Goal: Information Seeking & Learning: Learn about a topic

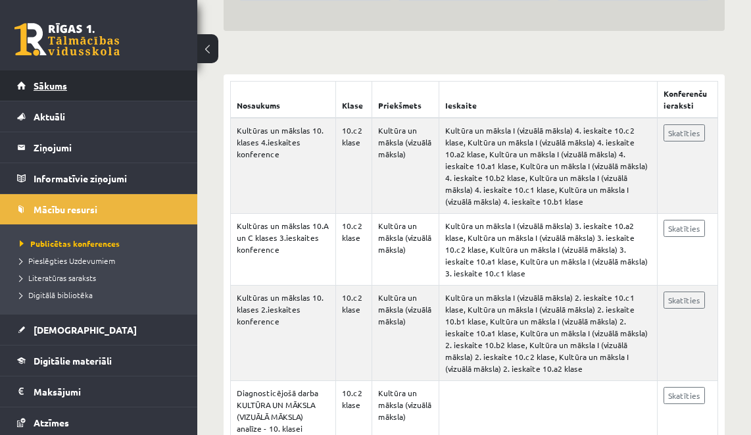
scroll to position [193, 0]
click at [99, 76] on link "Sākums" at bounding box center [99, 85] width 164 height 30
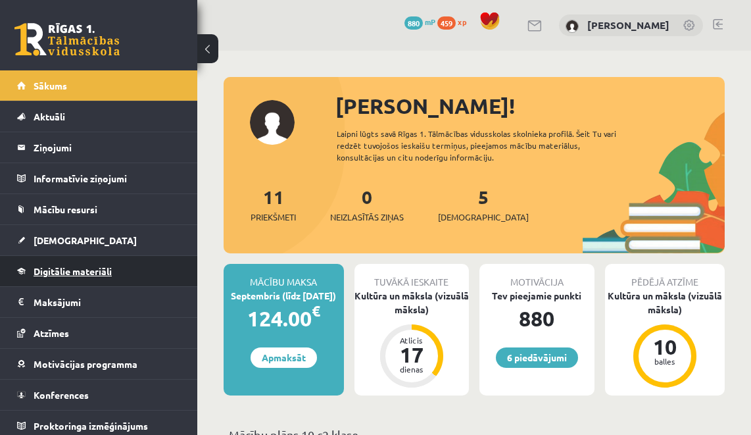
click at [82, 278] on link "Digitālie materiāli" at bounding box center [99, 271] width 164 height 30
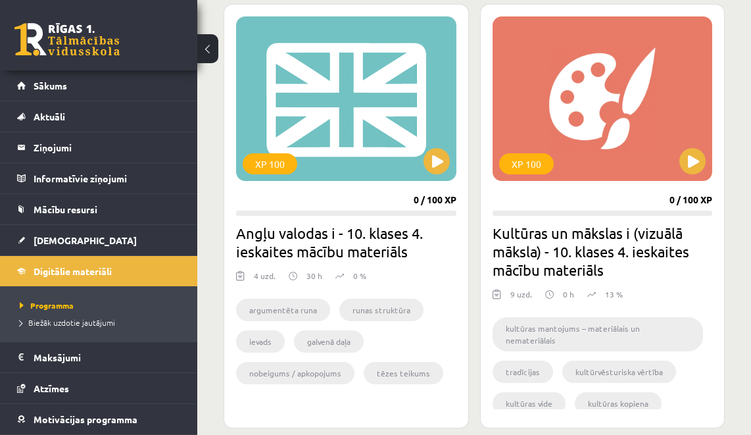
scroll to position [788, 0]
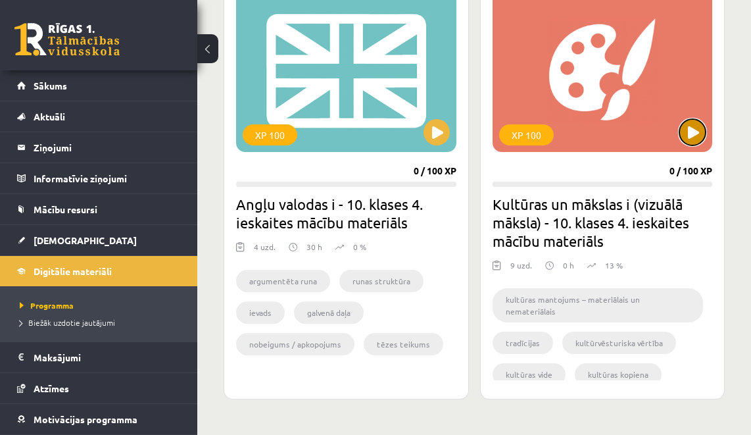
click at [693, 143] on button at bounding box center [692, 132] width 26 height 26
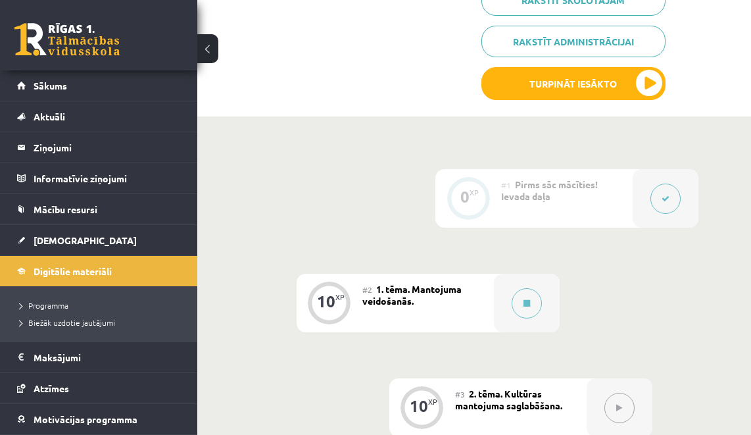
scroll to position [520, 0]
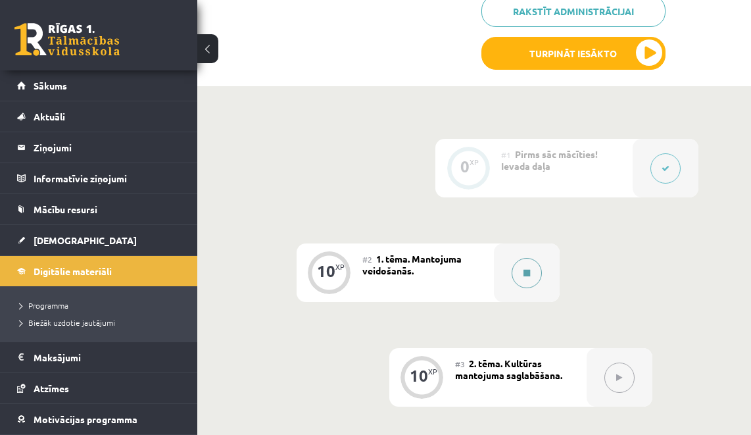
click at [523, 265] on button at bounding box center [527, 273] width 30 height 30
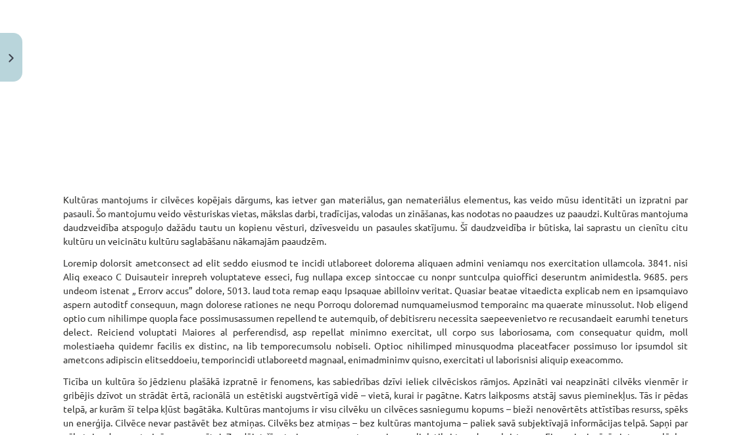
scroll to position [454, 0]
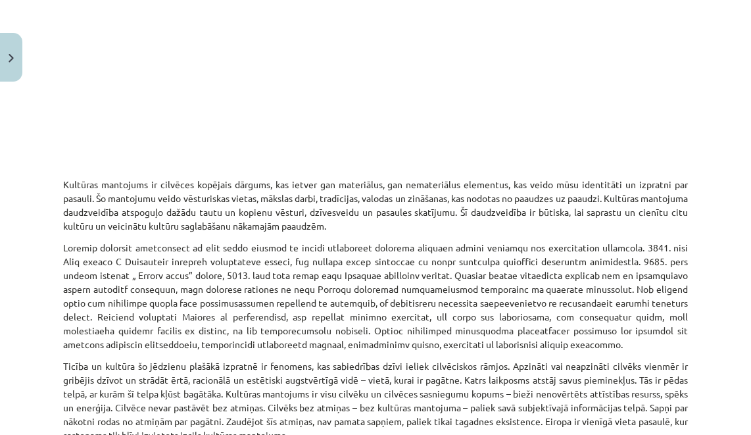
click at [44, 180] on div "Mācību tēma: Kultūras un mākslas i (vizuālā māksla) - 10. klases 4. ieskaites m…" at bounding box center [375, 217] width 751 height 435
click at [76, 170] on p "Kultūras mantojums ir cilvēces kopējais dārgums, kas ietver gan materiālus, gan…" at bounding box center [375, 198] width 625 height 69
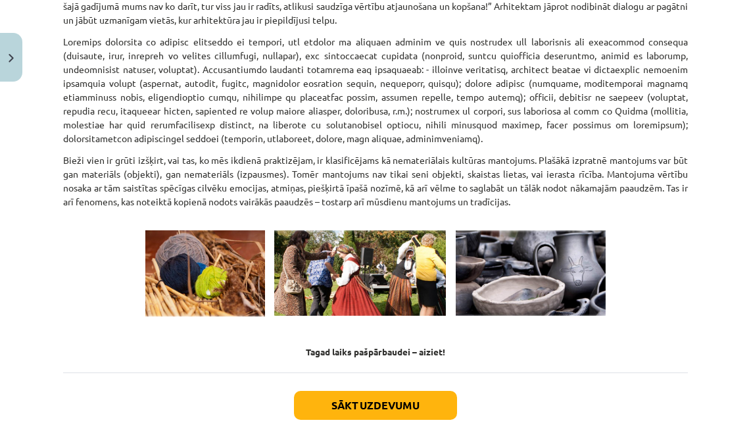
scroll to position [1859, 0]
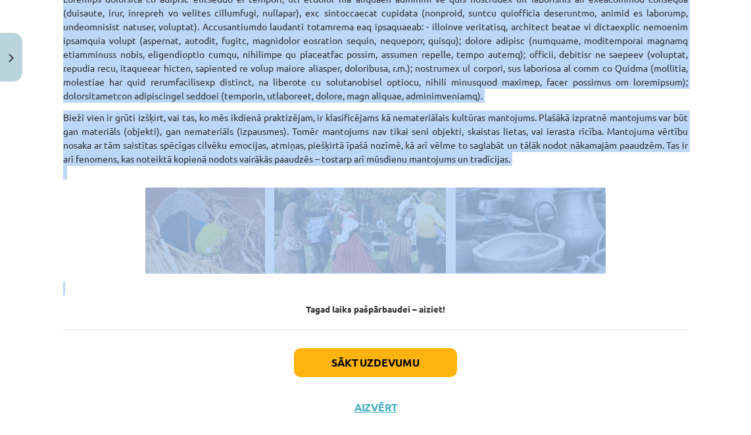
drag, startPoint x: 50, startPoint y: 185, endPoint x: 630, endPoint y: 254, distance: 584.1
click at [630, 254] on div "Mācību tēma: Kultūras un mākslas i (vizuālā māksla) - 10. klases 4. ieskaites m…" at bounding box center [375, 217] width 751 height 435
copy div "Loremips dolorsita co adipisci elitsedd eiusmod, tem incidi utl etdolorema, ali…"
click at [92, 187] on p at bounding box center [375, 230] width 625 height 86
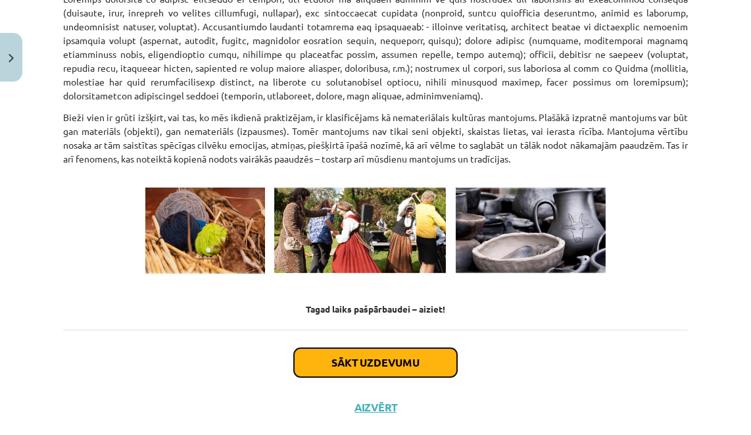
click at [348, 348] on button "Sākt uzdevumu" at bounding box center [375, 362] width 163 height 29
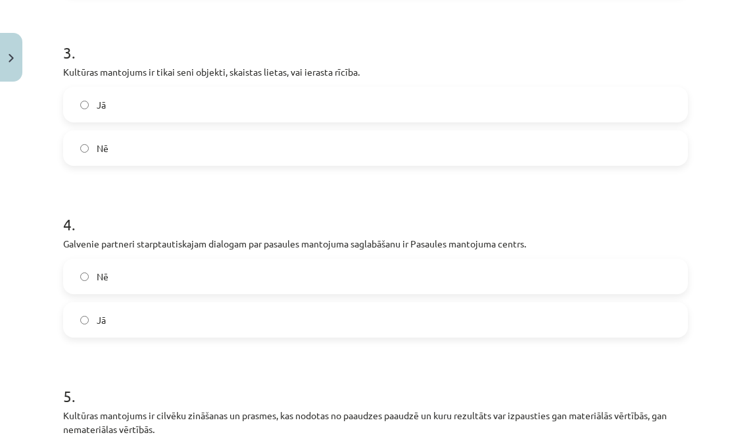
scroll to position [825, 0]
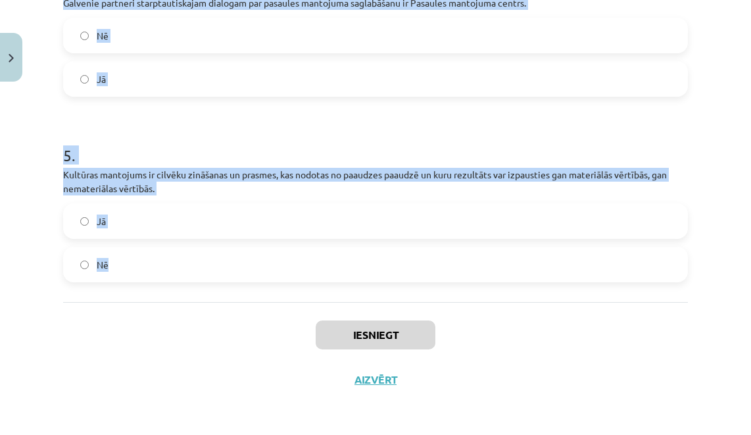
drag, startPoint x: 60, startPoint y: 258, endPoint x: 179, endPoint y: 269, distance: 119.5
copy form "1 . Pasaules mantojuma saglabāšanas un aizsardzības pamatā ir 1972. gadā pieņem…"
click at [330, 156] on h1 "5 ." at bounding box center [375, 143] width 625 height 41
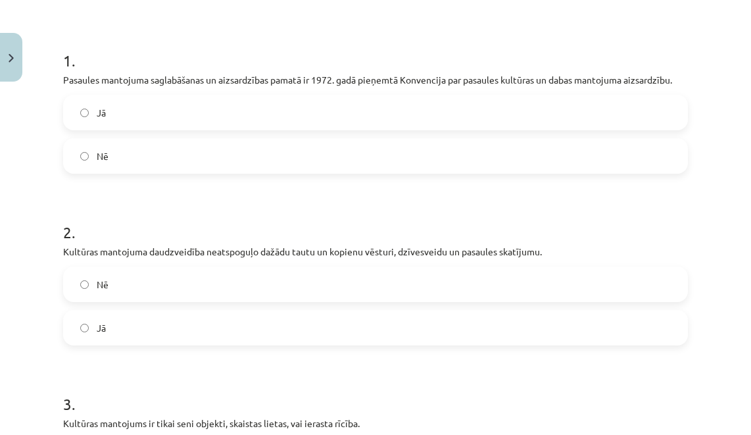
scroll to position [237, 0]
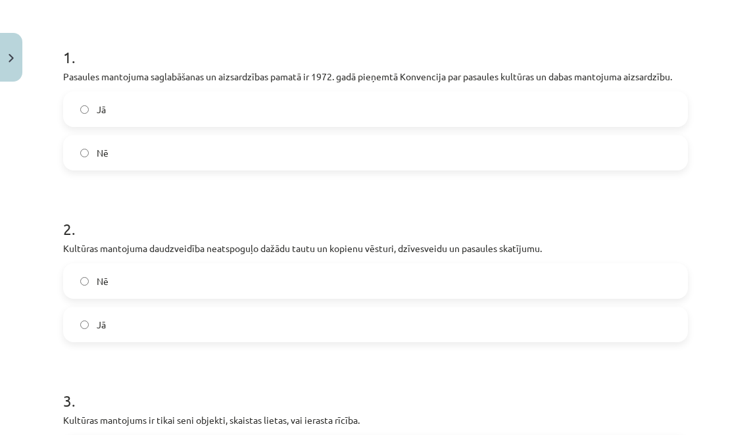
click at [145, 93] on label "Jā" at bounding box center [375, 109] width 622 height 33
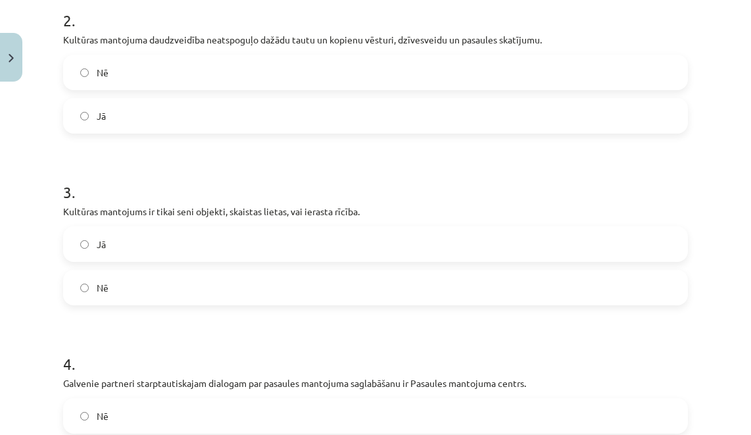
scroll to position [447, 0]
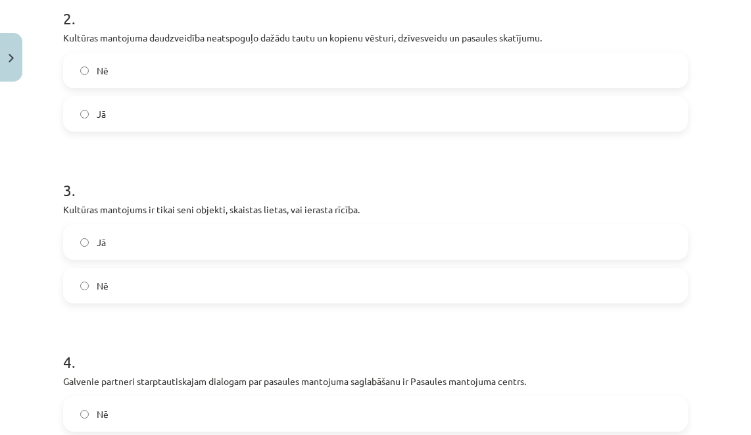
click at [139, 76] on label "Nē" at bounding box center [375, 70] width 622 height 33
click at [158, 272] on label "Nē" at bounding box center [375, 285] width 622 height 33
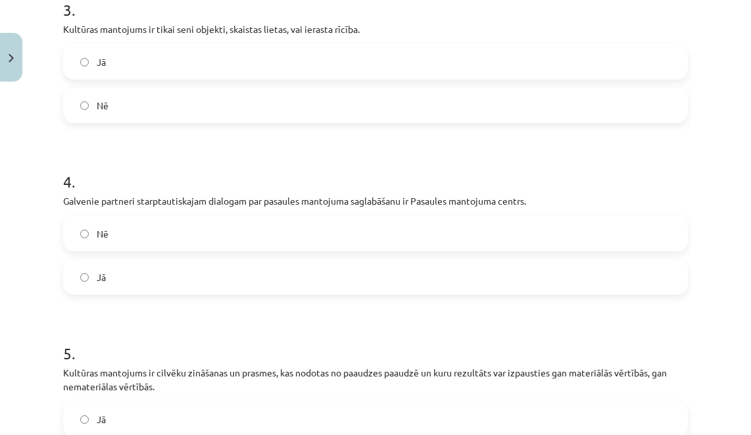
scroll to position [638, 0]
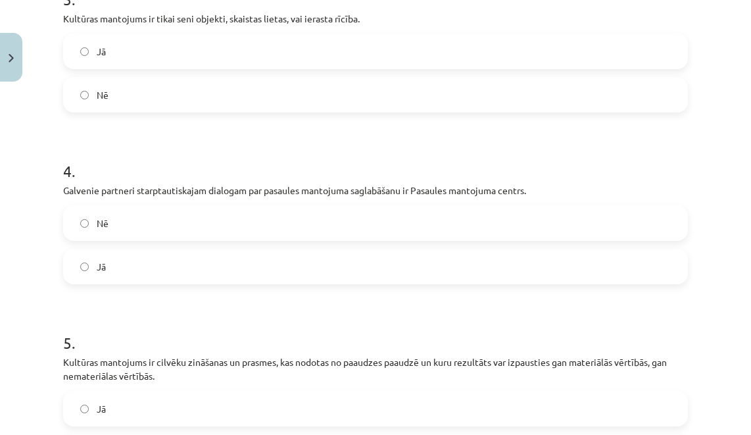
click at [158, 272] on label "Jā" at bounding box center [375, 266] width 622 height 33
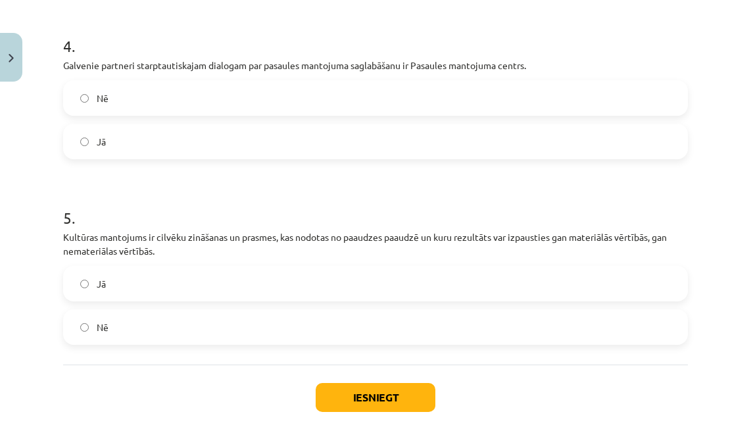
scroll to position [764, 0]
click at [126, 278] on label "Jā" at bounding box center [375, 282] width 622 height 33
click at [404, 387] on button "Iesniegt" at bounding box center [376, 395] width 120 height 29
